Goal: Find specific page/section: Find specific page/section

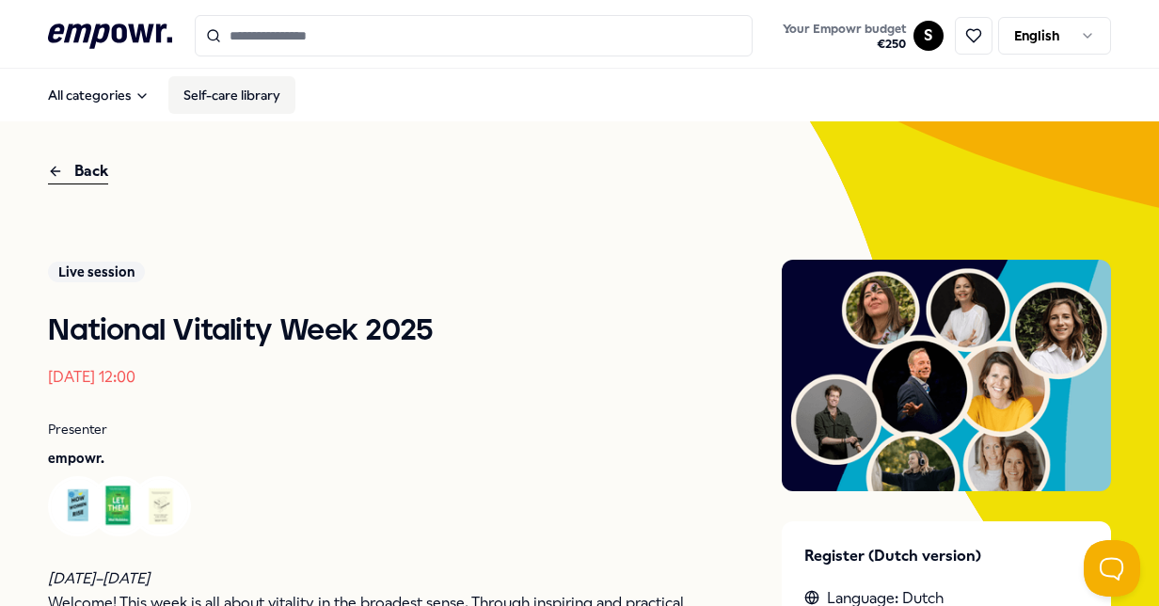
click at [222, 103] on link "Self-care library" at bounding box center [231, 95] width 127 height 38
